Goal: Information Seeking & Learning: Learn about a topic

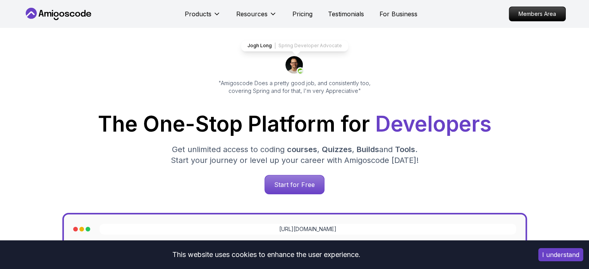
scroll to position [39, 0]
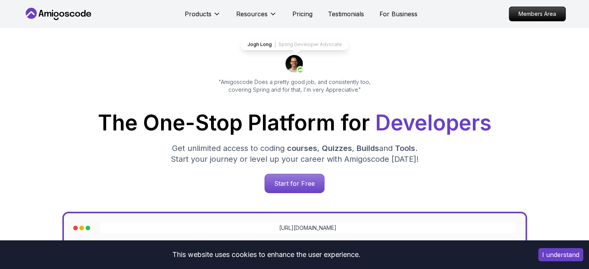
click at [404, 122] on span "Developers" at bounding box center [433, 123] width 116 height 26
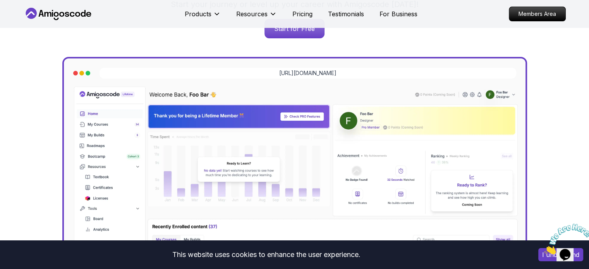
scroll to position [77, 0]
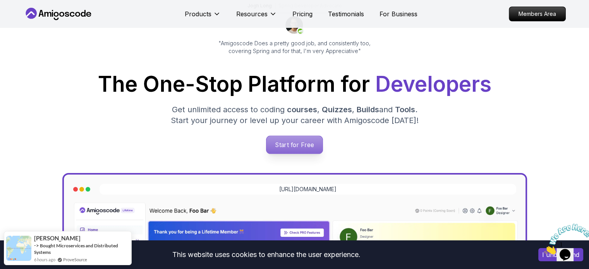
click at [294, 143] on p "Start for Free" at bounding box center [294, 145] width 56 height 18
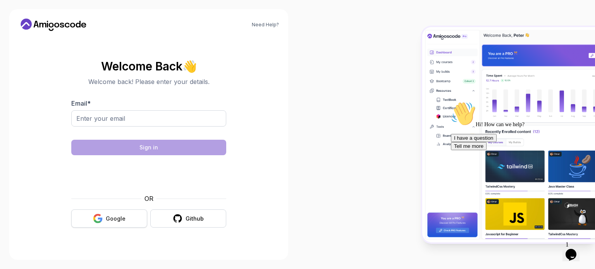
click at [90, 218] on button "Google" at bounding box center [109, 219] width 76 height 18
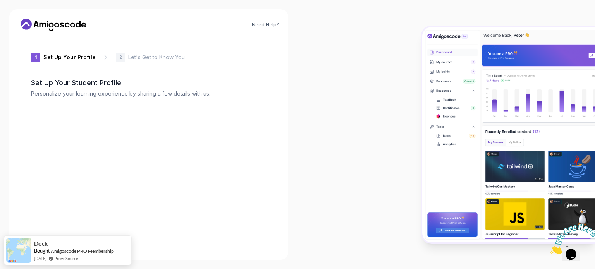
type input "jollybisond849e"
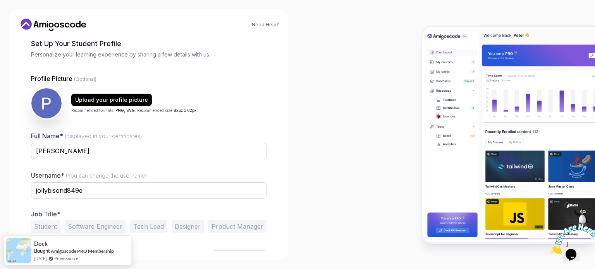
scroll to position [53, 0]
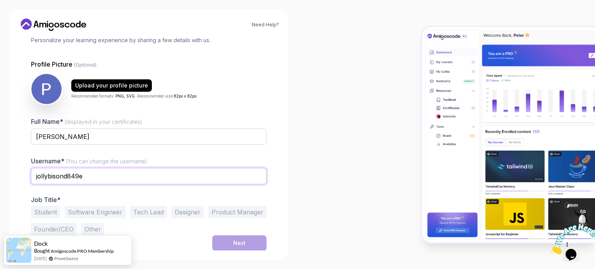
drag, startPoint x: 89, startPoint y: 175, endPoint x: 31, endPoint y: 169, distance: 58.0
click at [31, 169] on input "jollybisond849e" at bounding box center [148, 176] width 235 height 16
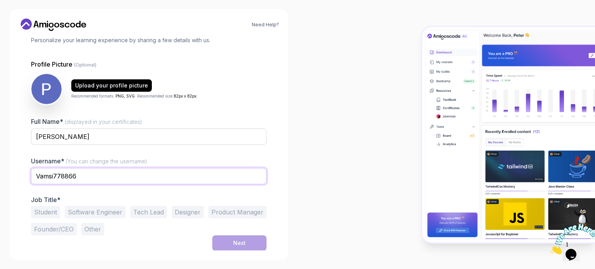
type input "Vamsi778866"
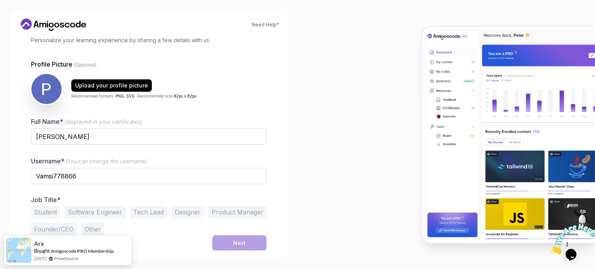
click at [50, 213] on button "Student" at bounding box center [45, 212] width 29 height 12
click at [233, 241] on div "Next" at bounding box center [239, 243] width 12 height 8
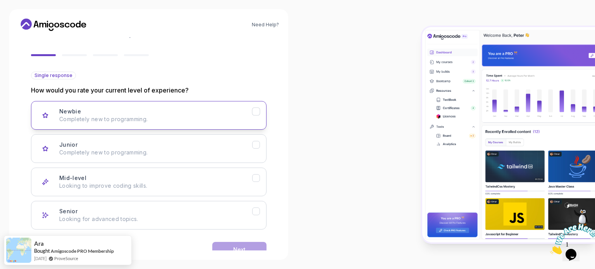
scroll to position [77, 0]
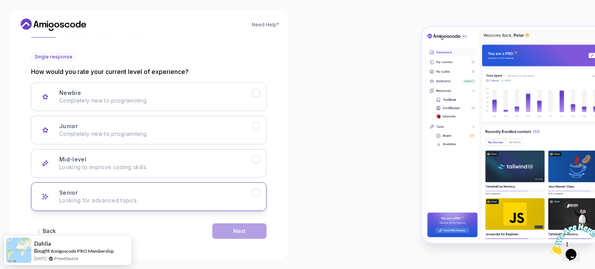
click at [175, 203] on p "Looking for advanced topics." at bounding box center [155, 201] width 193 height 8
click at [229, 233] on button "Next" at bounding box center [239, 230] width 54 height 15
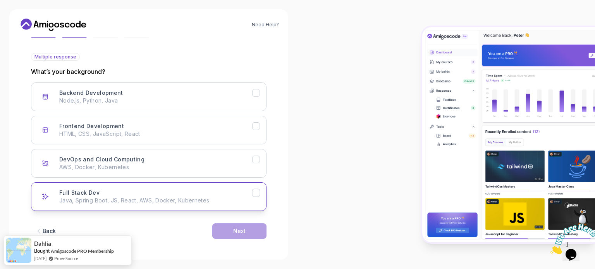
click at [193, 200] on p "Java, Spring Boot, JS, React, AWS, Docker, Kubernetes" at bounding box center [155, 201] width 193 height 8
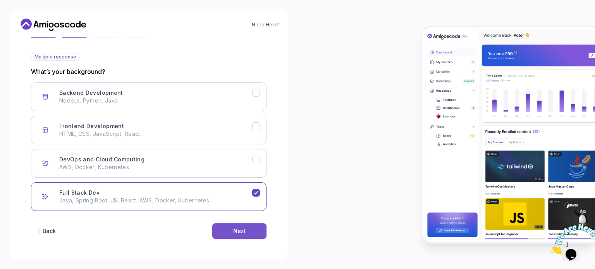
click at [222, 229] on button "Next" at bounding box center [239, 230] width 54 height 15
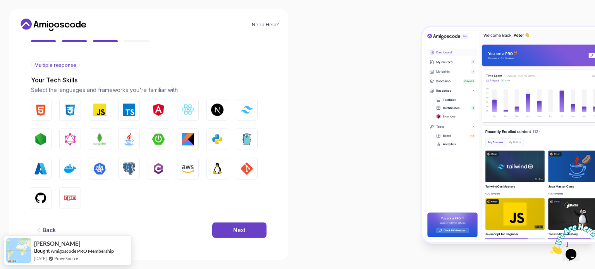
scroll to position [69, 0]
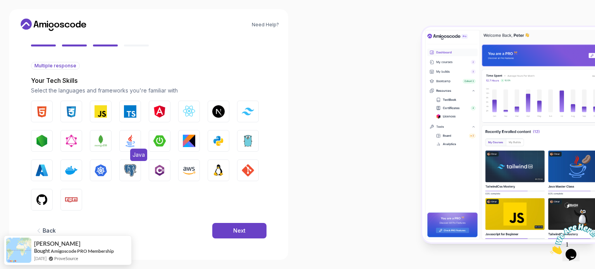
click at [137, 142] on button "Java" at bounding box center [130, 141] width 22 height 22
click at [164, 143] on img "button" at bounding box center [159, 141] width 12 height 12
click at [40, 195] on img "button" at bounding box center [42, 200] width 12 height 12
click at [46, 114] on img "button" at bounding box center [42, 111] width 12 height 12
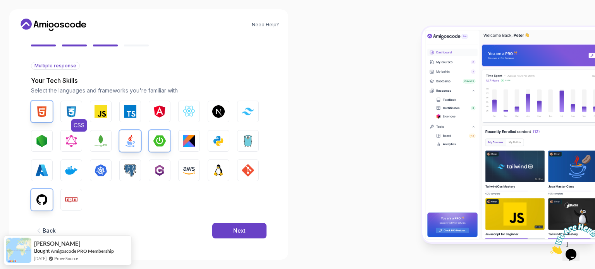
click at [65, 114] on img "button" at bounding box center [71, 111] width 12 height 12
click at [229, 227] on button "Next" at bounding box center [239, 230] width 54 height 15
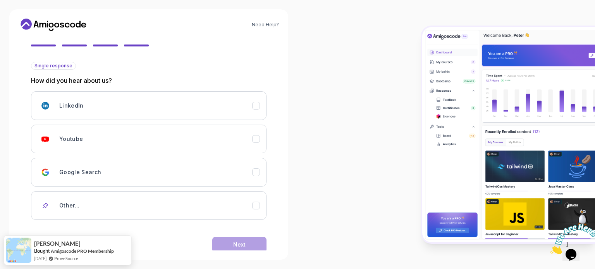
drag, startPoint x: 105, startPoint y: 135, endPoint x: 132, endPoint y: 155, distance: 33.3
click at [105, 136] on div "Youtube" at bounding box center [155, 138] width 193 height 15
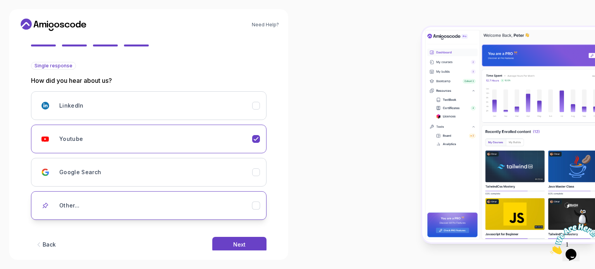
click at [230, 212] on div "Other..." at bounding box center [155, 205] width 193 height 15
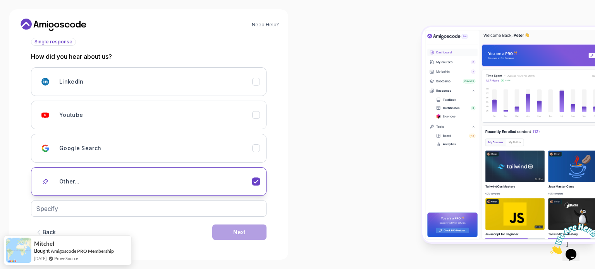
scroll to position [94, 0]
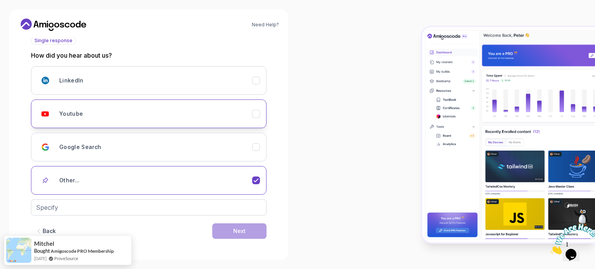
drag, startPoint x: 115, startPoint y: 113, endPoint x: 119, endPoint y: 122, distance: 9.5
click at [115, 113] on div "Youtube" at bounding box center [155, 113] width 193 height 15
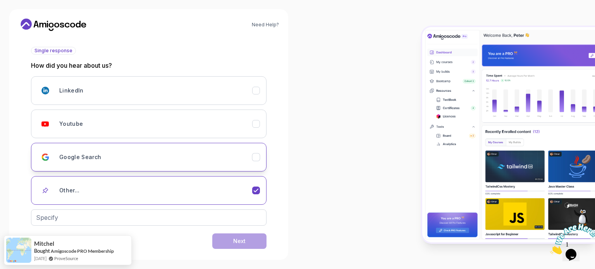
scroll to position [82, 0]
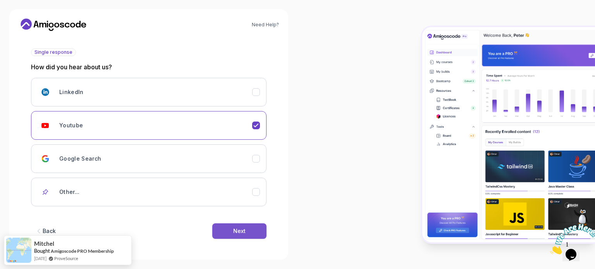
click at [223, 234] on button "Next" at bounding box center [239, 230] width 54 height 15
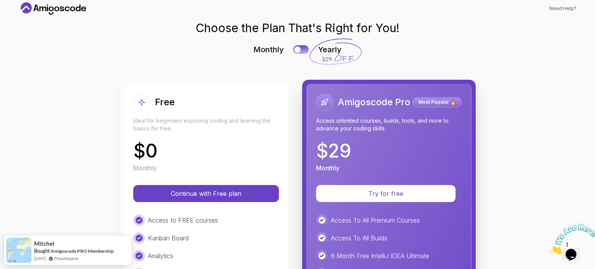
scroll to position [77, 0]
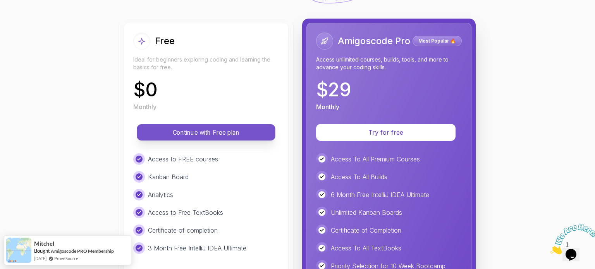
click at [192, 134] on p "Continue with Free plan" at bounding box center [206, 132] width 121 height 9
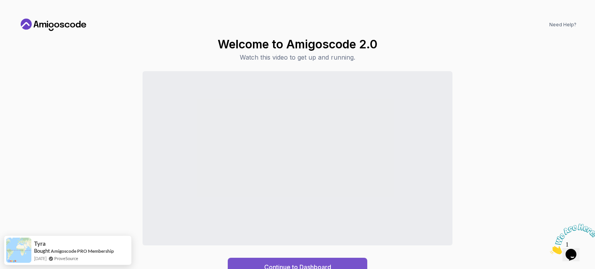
click at [301, 264] on div "Continue to Dashboard" at bounding box center [297, 267] width 67 height 9
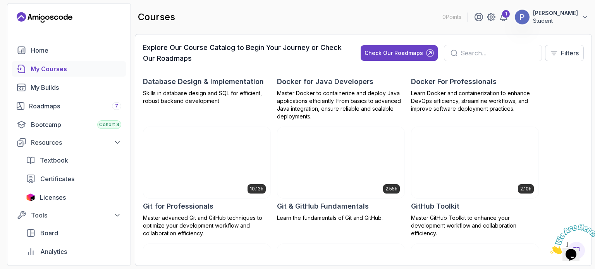
scroll to position [387, 0]
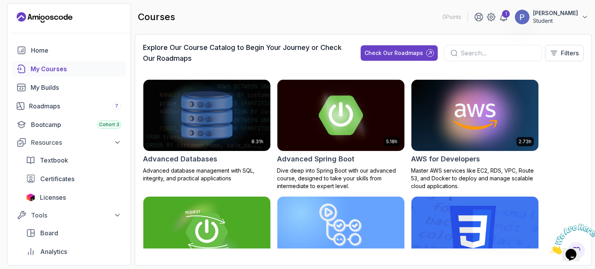
click at [331, 150] on img at bounding box center [340, 115] width 133 height 75
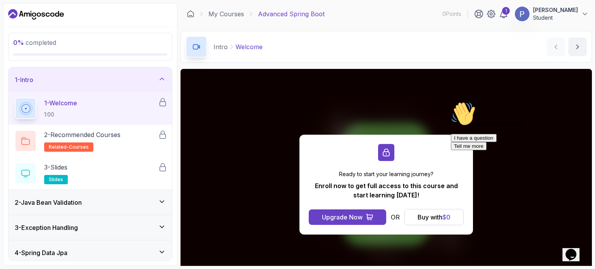
click at [497, 142] on button "I have a question" at bounding box center [474, 138] width 46 height 8
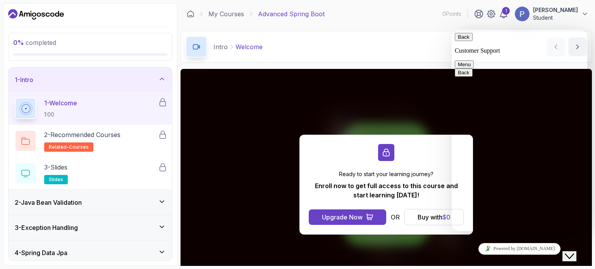
click at [452, 30] on textarea at bounding box center [452, 30] width 0 height 0
type textarea "i want spring boot course"
click at [332, 63] on main "My Courses Advanced Spring Boot 0 Points 1 [PERSON_NAME] Student 2 - Intro 0 % …" at bounding box center [385, 134] width 411 height 263
click at [474, 60] on button "Menu" at bounding box center [464, 64] width 19 height 8
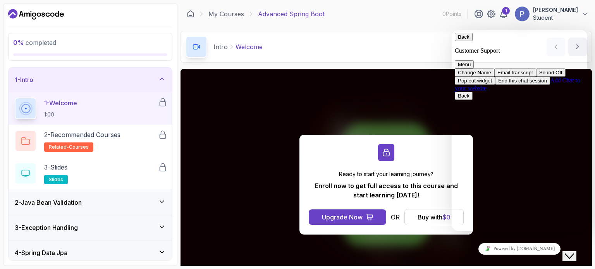
click at [474, 60] on button "Menu" at bounding box center [464, 64] width 19 height 8
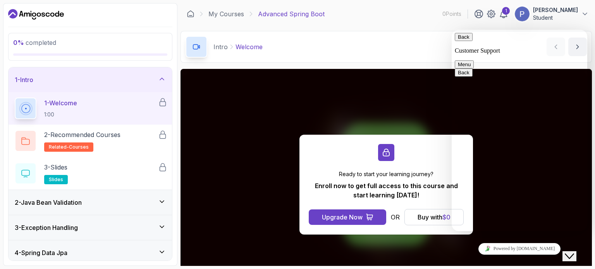
click at [469, 41] on button "Back" at bounding box center [464, 37] width 18 height 8
click at [431, 46] on div "Intro Welcome Welcome by [PERSON_NAME]" at bounding box center [385, 47] width 411 height 32
click at [574, 252] on div "Close Chat This icon closes the chat window." at bounding box center [569, 256] width 9 height 9
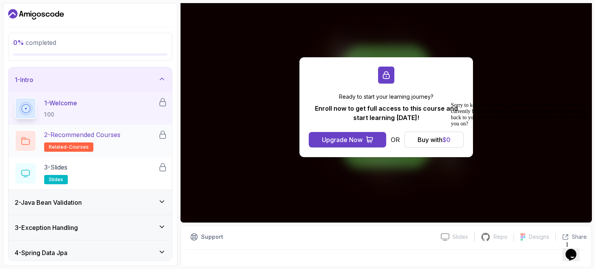
click at [88, 137] on p "2 - Recommended Courses" at bounding box center [82, 134] width 76 height 9
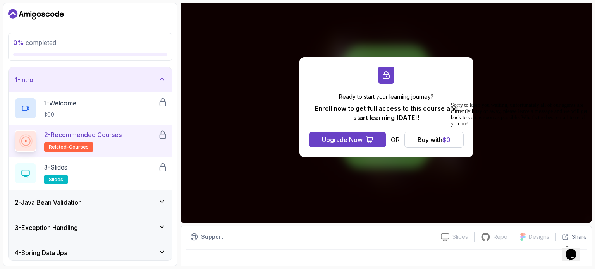
click at [73, 204] on h3 "2 - Java Bean Validation" at bounding box center [48, 202] width 67 height 9
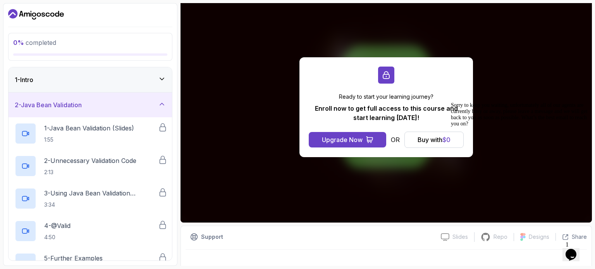
click at [39, 110] on div "2 - Java Bean Validation" at bounding box center [90, 105] width 163 height 25
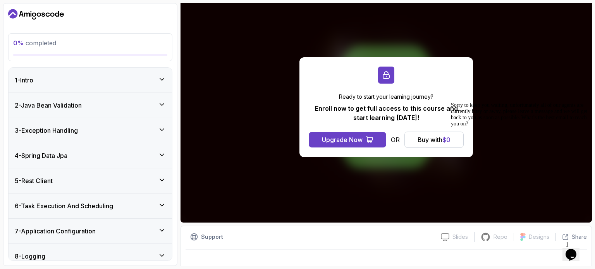
click at [50, 132] on h3 "3 - Exception Handling" at bounding box center [46, 130] width 63 height 9
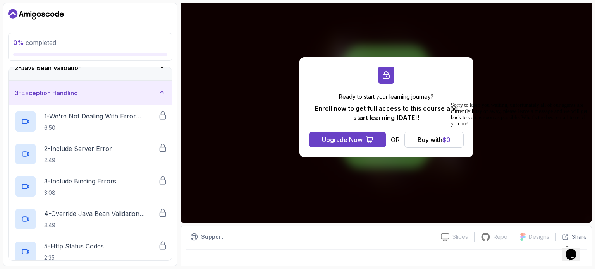
scroll to position [39, 0]
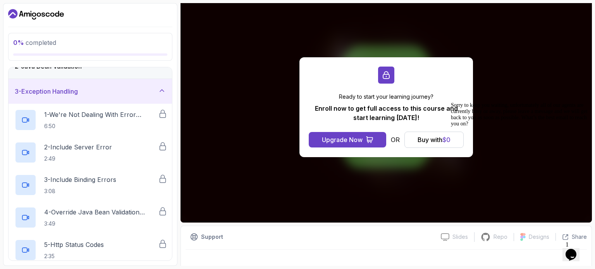
click at [57, 97] on div "3 - Exception Handling" at bounding box center [90, 91] width 163 height 25
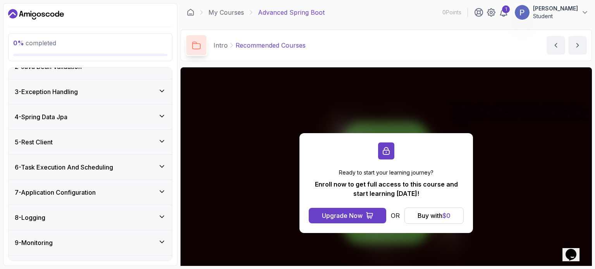
scroll to position [0, 0]
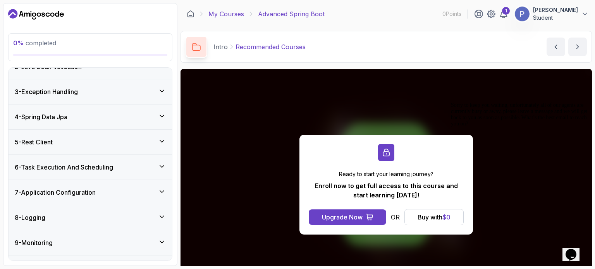
click at [231, 10] on link "My Courses" at bounding box center [226, 13] width 36 height 9
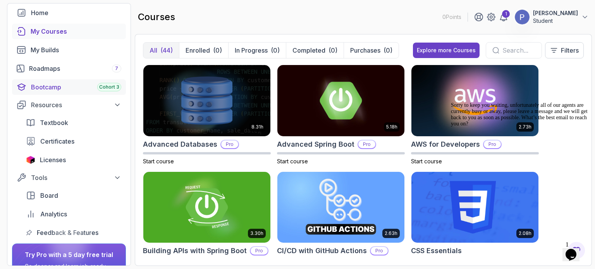
scroll to position [39, 0]
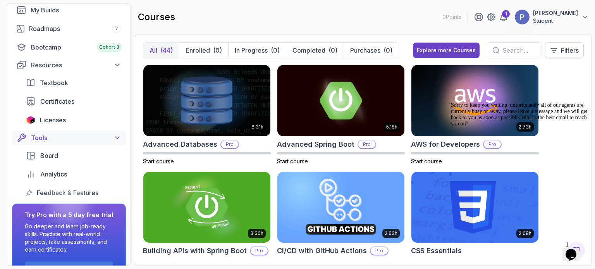
click at [94, 137] on div "Tools" at bounding box center [76, 137] width 90 height 9
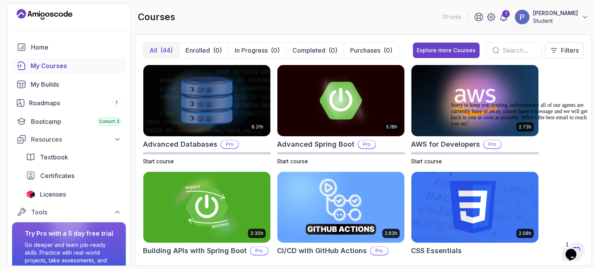
scroll to position [0, 0]
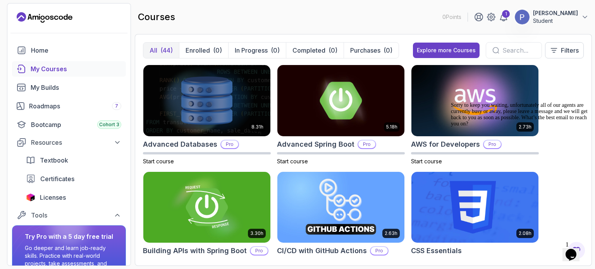
click at [158, 46] on button "All (44)" at bounding box center [161, 50] width 36 height 15
click at [443, 52] on div "Explore more Courses" at bounding box center [446, 50] width 59 height 8
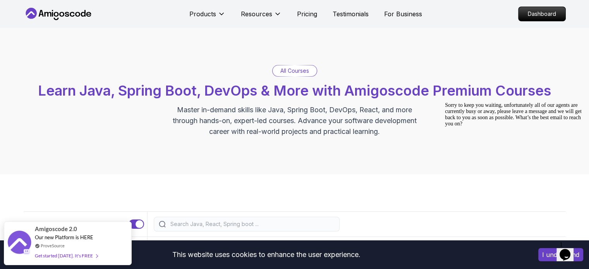
click at [280, 71] on p "All Courses" at bounding box center [294, 71] width 29 height 8
click at [292, 69] on p "All Courses" at bounding box center [294, 71] width 29 height 8
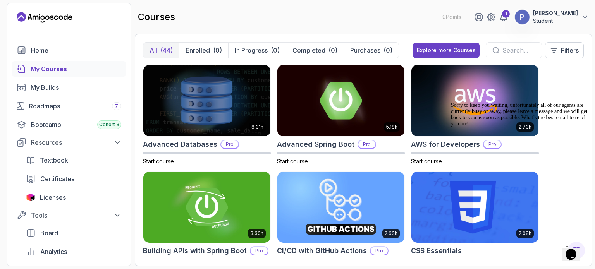
click at [572, 252] on icon "Chat widget" at bounding box center [570, 255] width 11 height 12
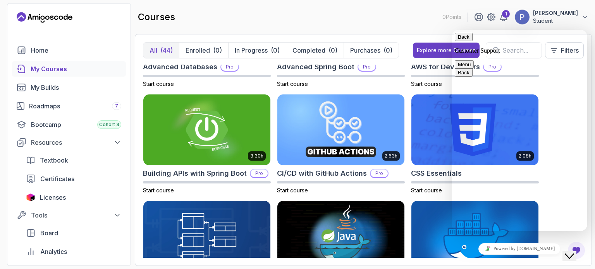
click at [574, 251] on button "Close Chat This icon closes the chat window." at bounding box center [569, 256] width 14 height 10
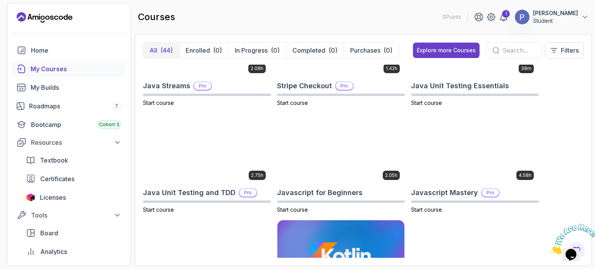
scroll to position [813, 0]
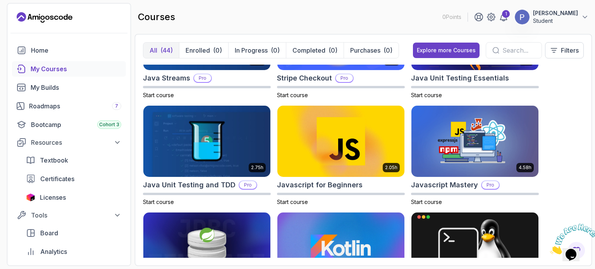
click at [487, 48] on div at bounding box center [514, 50] width 56 height 16
click at [496, 51] on icon at bounding box center [495, 50] width 7 height 7
click at [548, 52] on button "Filters" at bounding box center [564, 50] width 39 height 16
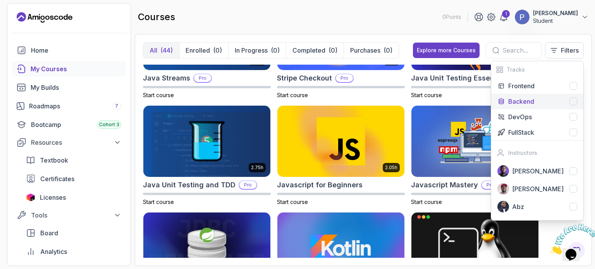
click at [565, 99] on div "Backend" at bounding box center [542, 101] width 69 height 9
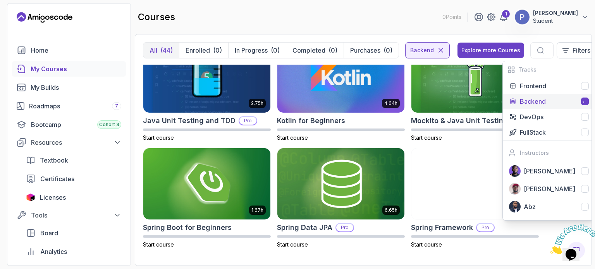
scroll to position [450, 0]
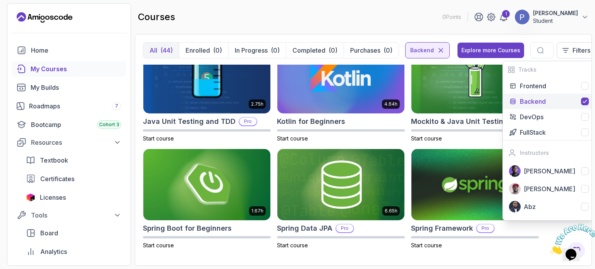
click at [378, 17] on div "courses 0 Points 1 [PERSON_NAME] Student" at bounding box center [363, 17] width 457 height 28
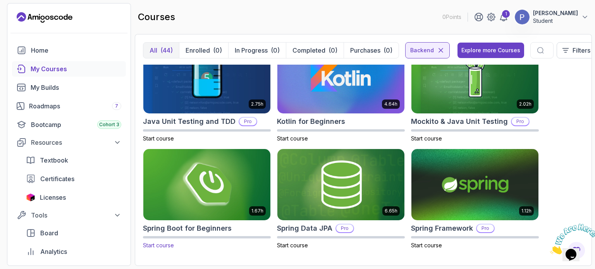
click at [215, 197] on img at bounding box center [206, 185] width 133 height 75
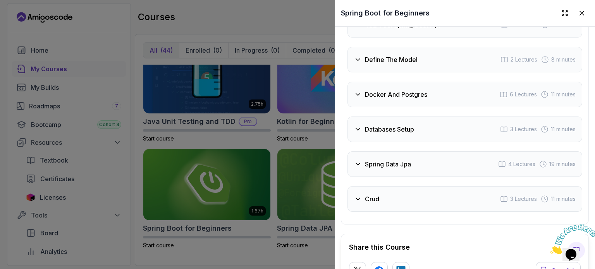
scroll to position [1394, 0]
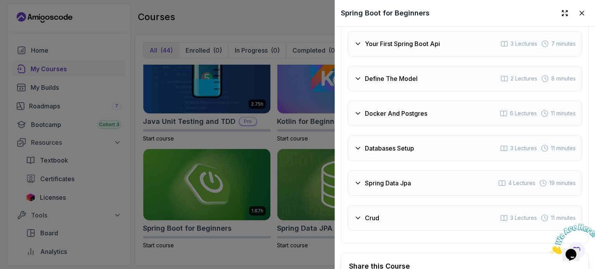
click at [359, 117] on icon at bounding box center [358, 114] width 8 height 8
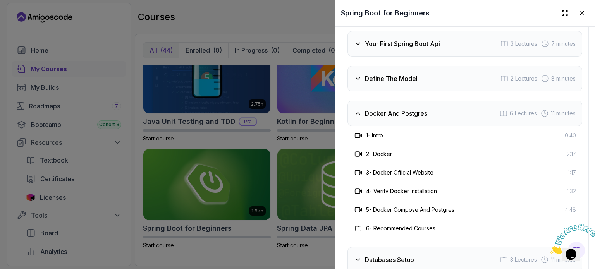
click at [359, 117] on icon at bounding box center [358, 114] width 8 height 8
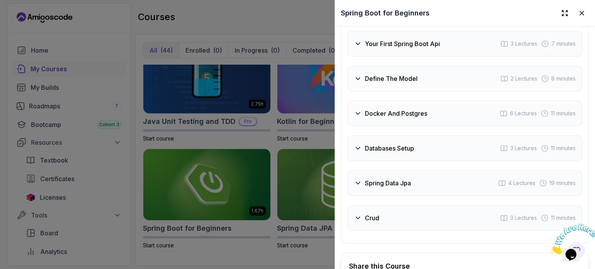
click at [366, 83] on h3 "Define The Model" at bounding box center [391, 78] width 53 height 9
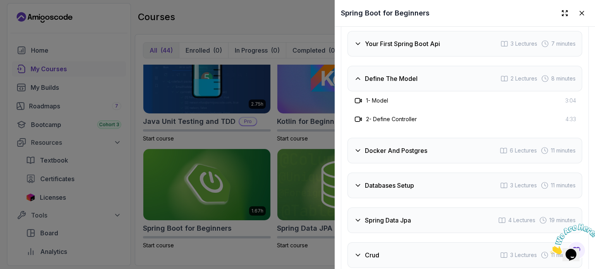
click at [366, 83] on h3 "Define The Model" at bounding box center [391, 78] width 53 height 9
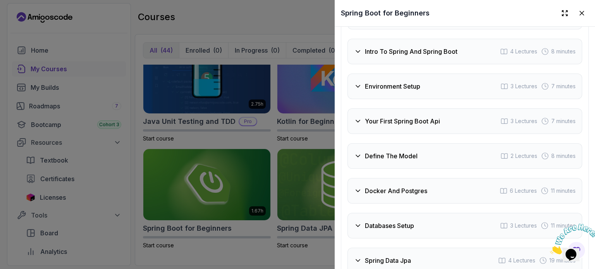
scroll to position [1280, 0]
click at [363, 91] on div "Environment Setup" at bounding box center [387, 86] width 66 height 9
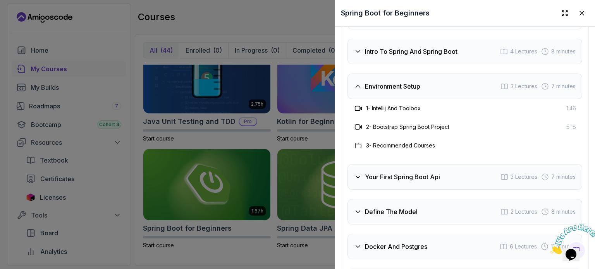
click at [363, 91] on div "Environment Setup" at bounding box center [387, 86] width 66 height 9
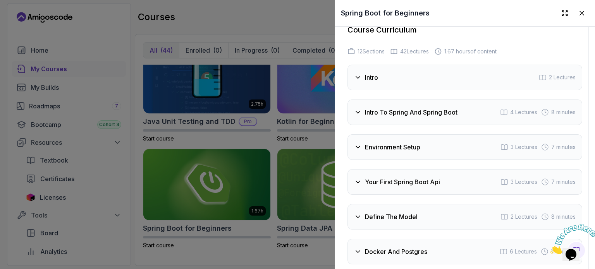
scroll to position [1202, 0]
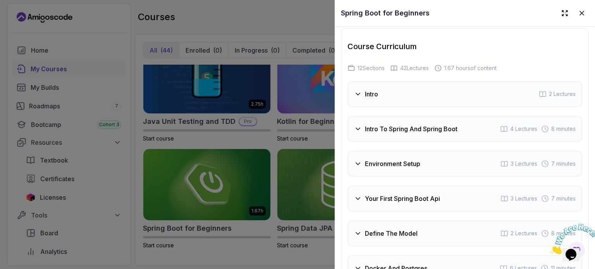
click at [360, 133] on icon at bounding box center [358, 129] width 8 height 8
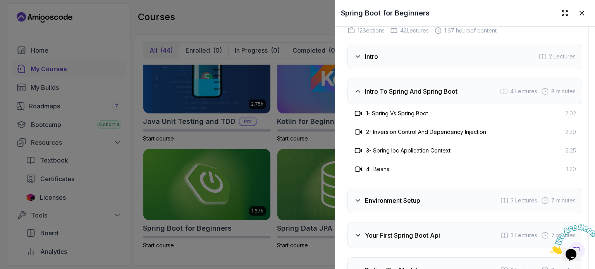
scroll to position [1241, 0]
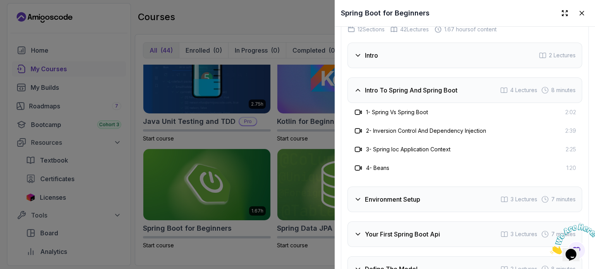
click at [369, 172] on h3 "4 - Beans" at bounding box center [377, 168] width 23 height 8
click at [360, 170] on icon at bounding box center [357, 168] width 5 height 5
click at [356, 102] on div "Intro To Spring And Spring Boot 4 Lectures 8 minutes" at bounding box center [464, 90] width 235 height 26
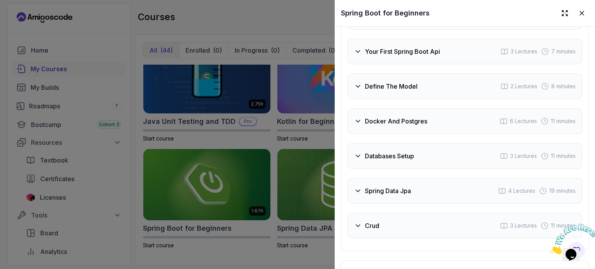
scroll to position [1472, 0]
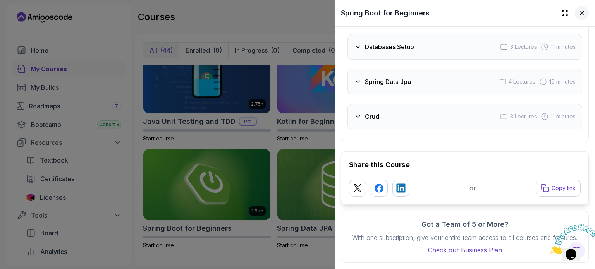
click at [576, 18] on button at bounding box center [582, 13] width 14 height 14
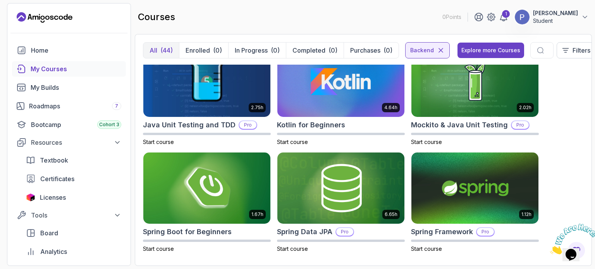
scroll to position [450, 0]
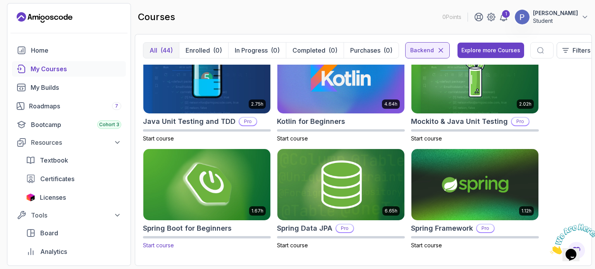
click at [235, 204] on img at bounding box center [206, 185] width 133 height 75
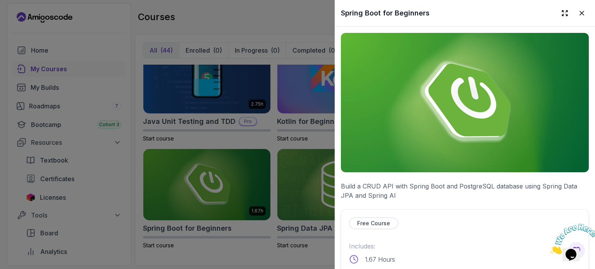
click at [376, 220] on p "Free Course" at bounding box center [373, 224] width 33 height 8
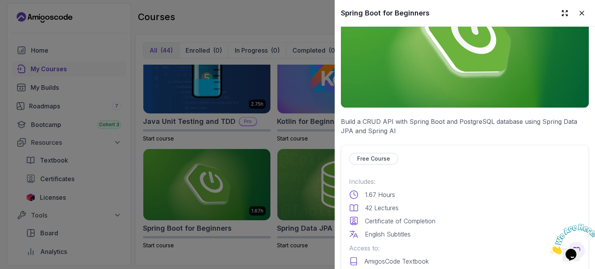
scroll to position [155, 0]
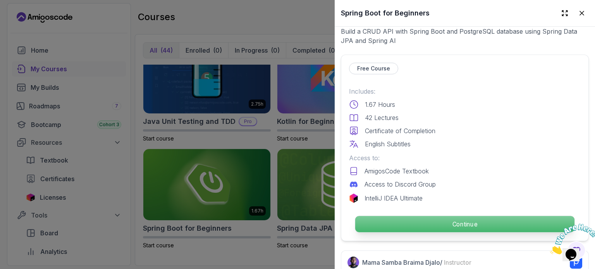
click at [483, 220] on p "Continue" at bounding box center [464, 224] width 219 height 16
click at [440, 218] on html "0 Points 1 [PERSON_NAME] Student Home My Courses My Builds Roadmaps 7 Bootcamp …" at bounding box center [297, 134] width 595 height 269
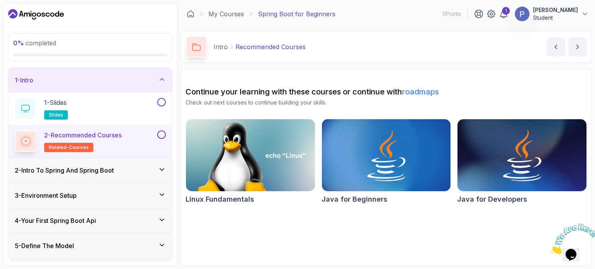
click at [70, 89] on div "1 - Intro" at bounding box center [90, 80] width 163 height 25
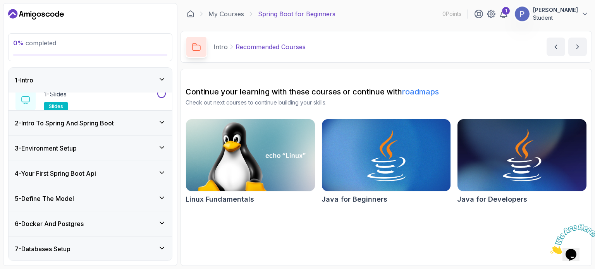
click at [70, 89] on div "1 - Intro" at bounding box center [90, 80] width 163 height 25
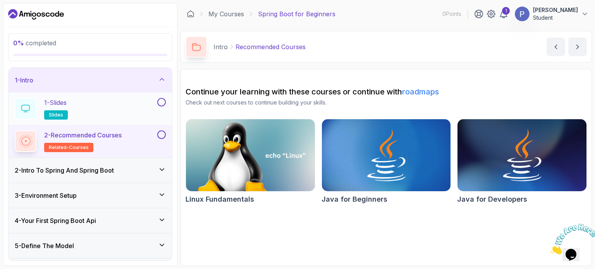
click at [74, 108] on div "1 - Slides slides" at bounding box center [85, 109] width 141 height 22
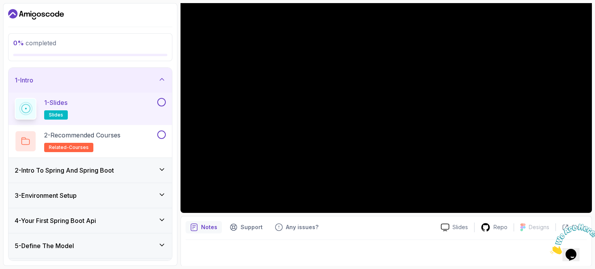
scroll to position [88, 0]
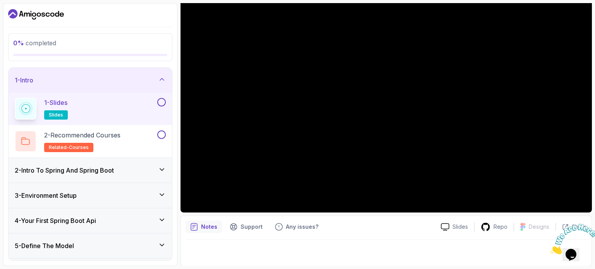
click at [160, 102] on button at bounding box center [161, 102] width 9 height 9
click at [120, 135] on p "2 - Recommended Courses" at bounding box center [82, 135] width 76 height 9
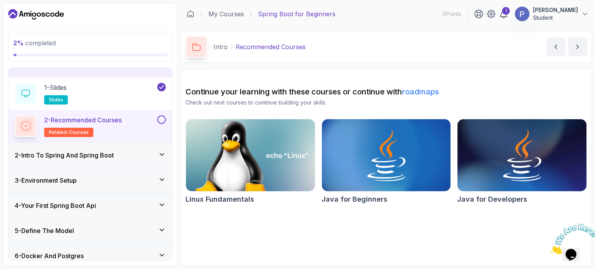
scroll to position [39, 0]
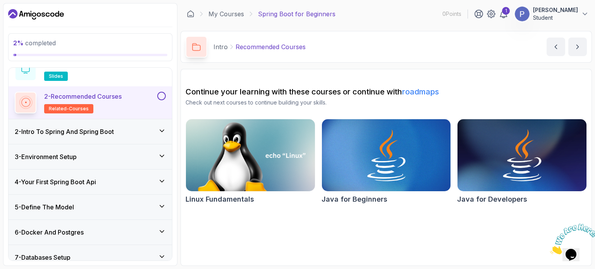
click at [86, 133] on h3 "2 - Intro To Spring And Spring Boot" at bounding box center [64, 131] width 99 height 9
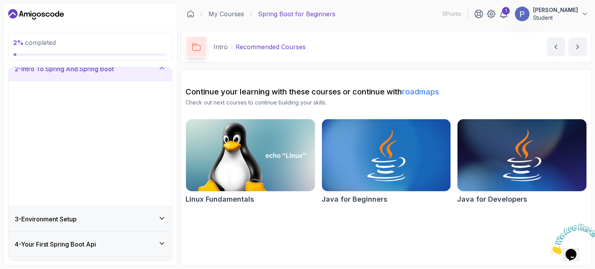
scroll to position [25, 0]
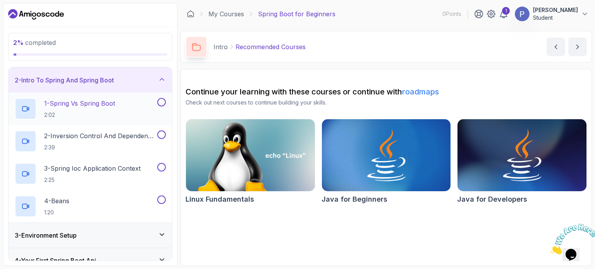
click at [45, 111] on p "2:02" at bounding box center [79, 115] width 71 height 8
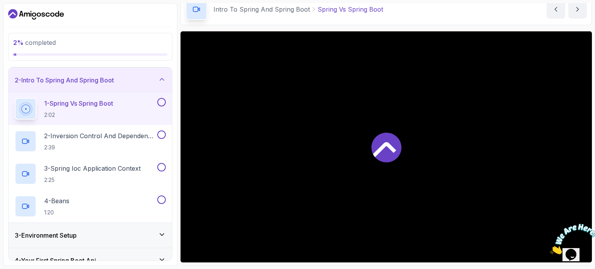
scroll to position [39, 0]
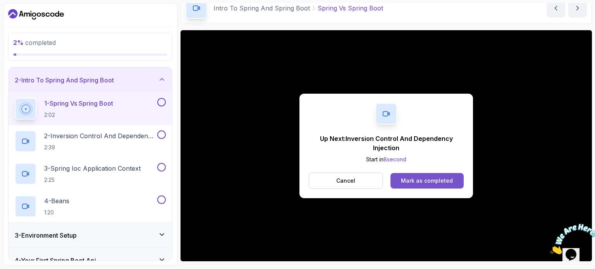
click at [412, 183] on div "Mark as completed" at bounding box center [427, 181] width 52 height 8
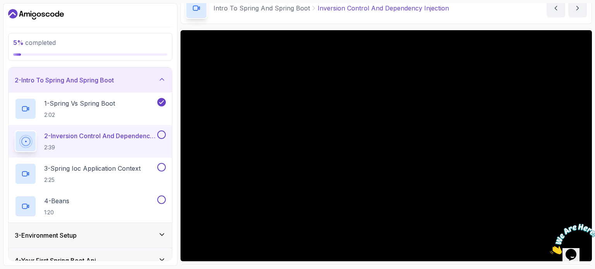
scroll to position [88, 0]
